Goal: Task Accomplishment & Management: Use online tool/utility

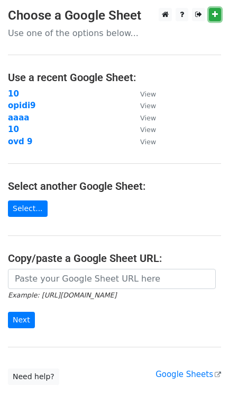
click at [213, 13] on icon at bounding box center [215, 14] width 6 height 7
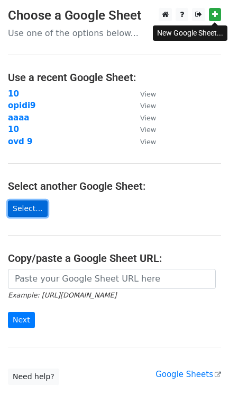
click at [34, 206] on link "Select..." at bounding box center [28, 208] width 40 height 16
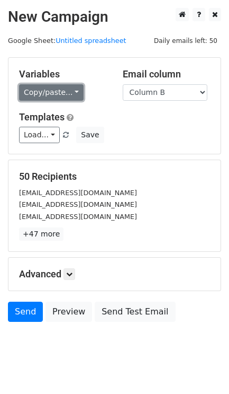
click at [69, 91] on link "Copy/paste..." at bounding box center [51, 92] width 65 height 16
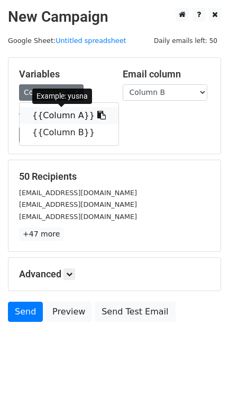
click at [97, 112] on icon at bounding box center [101, 115] width 8 height 8
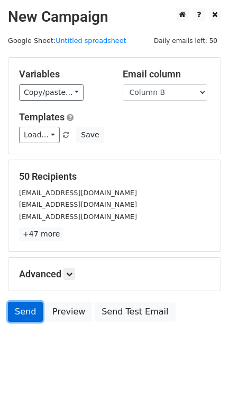
click at [17, 310] on link "Send" at bounding box center [25, 311] width 35 height 20
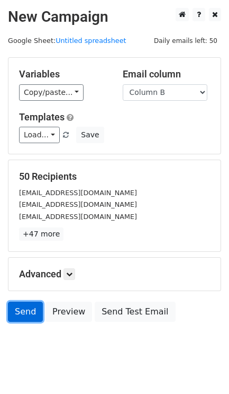
click at [17, 310] on link "Send" at bounding box center [25, 311] width 35 height 20
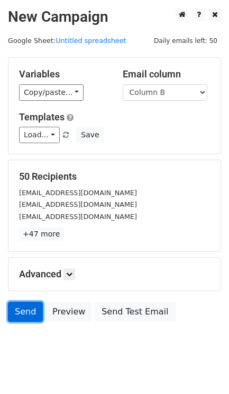
click at [17, 310] on link "Send" at bounding box center [25, 311] width 35 height 20
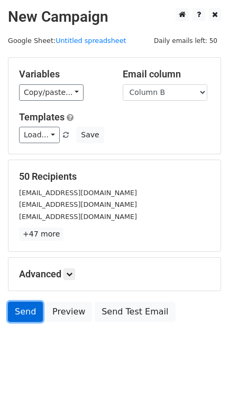
click at [17, 310] on link "Send" at bounding box center [25, 311] width 35 height 20
